Goal: Information Seeking & Learning: Learn about a topic

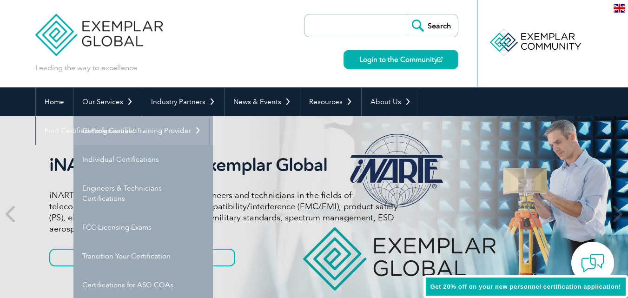
click at [116, 130] on link "Getting Certified" at bounding box center [142, 130] width 139 height 29
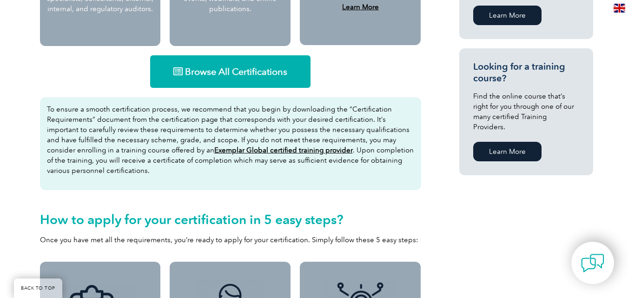
scroll to position [591, 0]
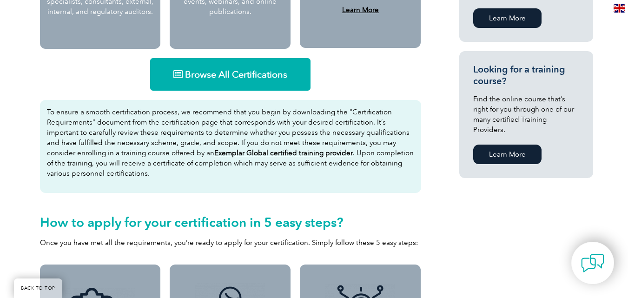
click at [250, 78] on span "Browse All Certifications" at bounding box center [236, 74] width 102 height 9
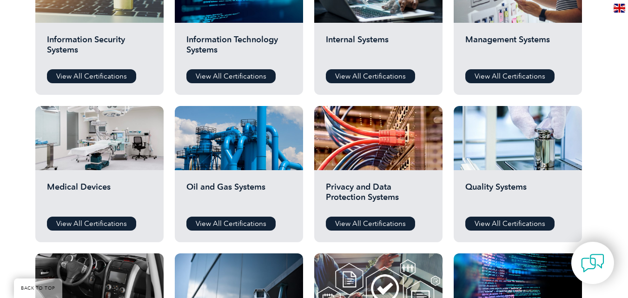
scroll to position [537, 0]
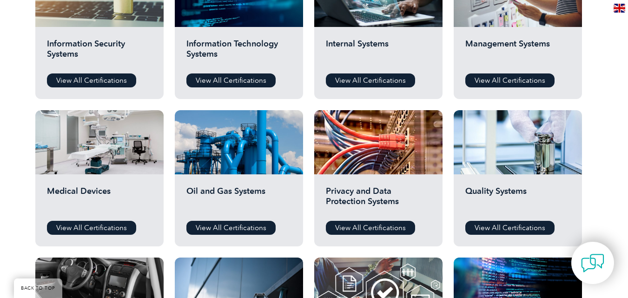
drag, startPoint x: 631, startPoint y: 46, endPoint x: 632, endPoint y: 158, distance: 112.5
click at [627, 158] on html "BACK TO TOP Leading the way to excellence Search" at bounding box center [314, 134] width 628 height 1342
click at [229, 79] on link "View All Certifications" at bounding box center [230, 80] width 89 height 14
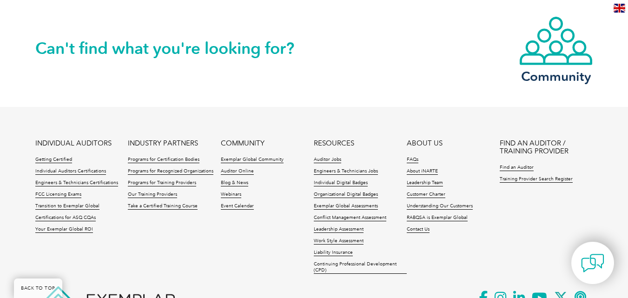
scroll to position [1044, 0]
